Goal: Book appointment/travel/reservation

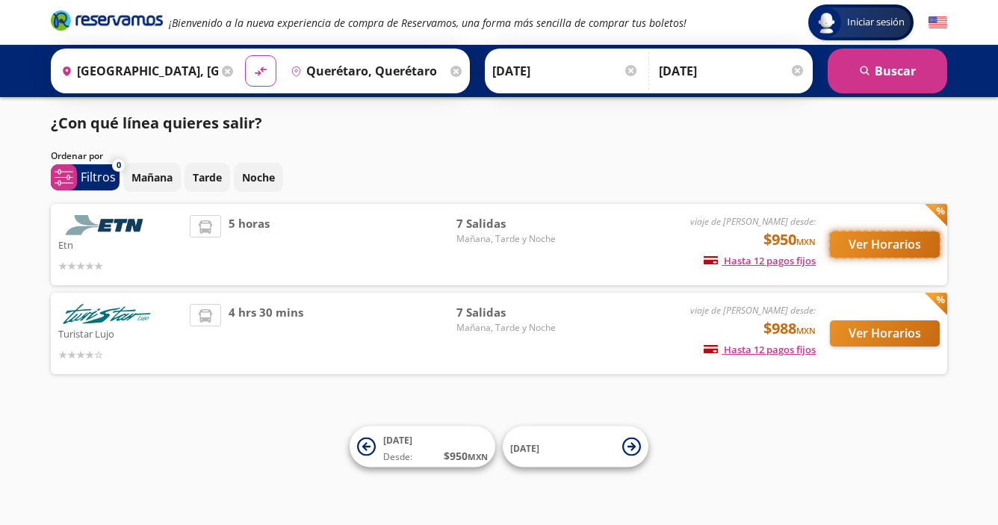
click at [867, 250] on button "Ver Horarios" at bounding box center [885, 245] width 110 height 26
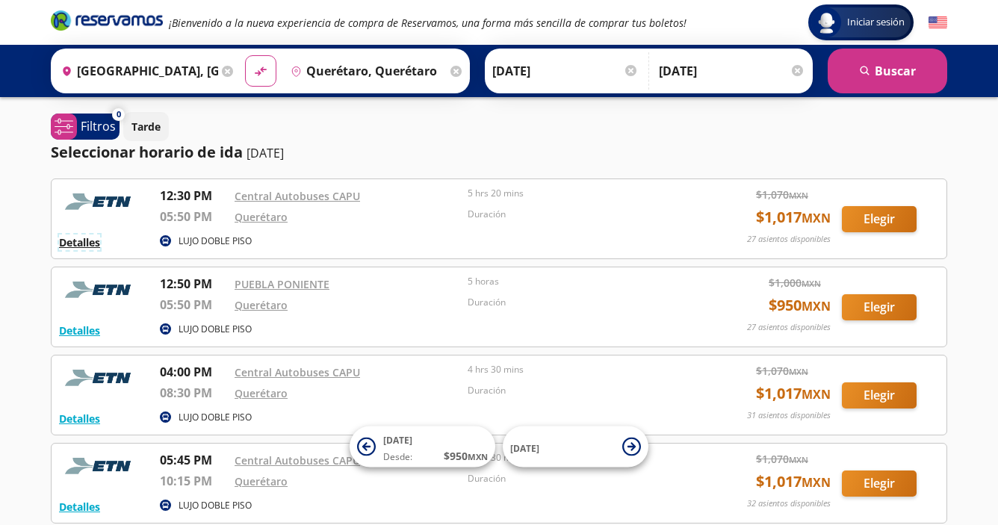
click at [93, 245] on button "Detalles" at bounding box center [79, 243] width 41 height 16
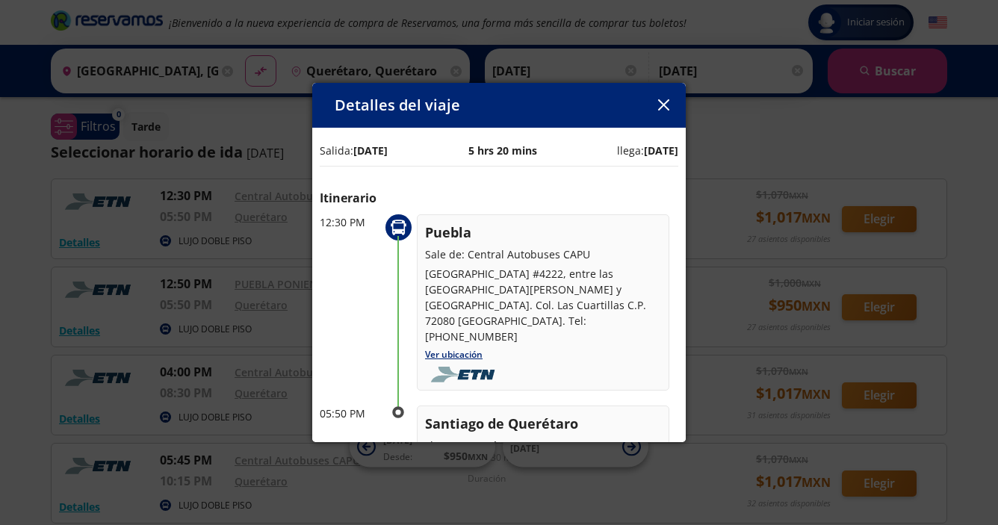
click at [660, 105] on icon "button" at bounding box center [663, 104] width 11 height 11
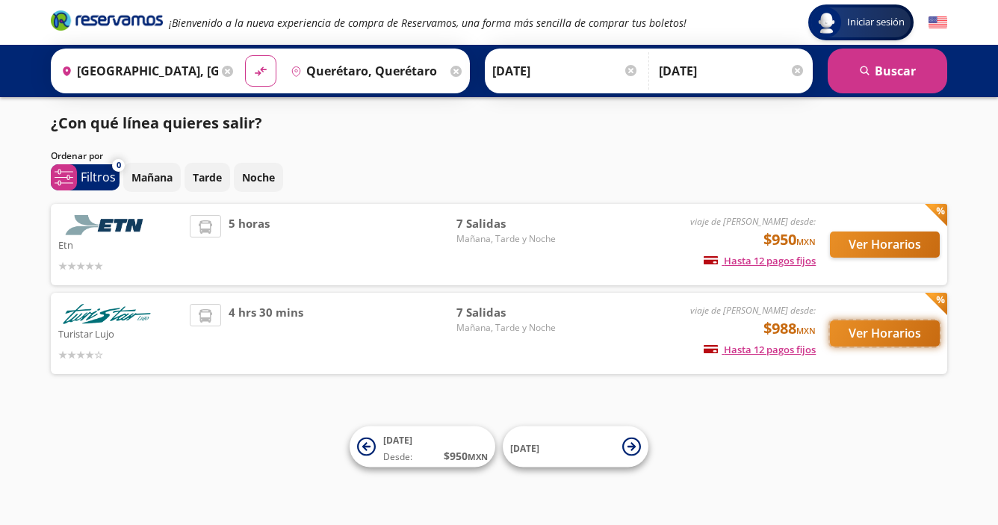
click at [863, 333] on button "Ver Horarios" at bounding box center [885, 333] width 110 height 26
